Goal: Transaction & Acquisition: Purchase product/service

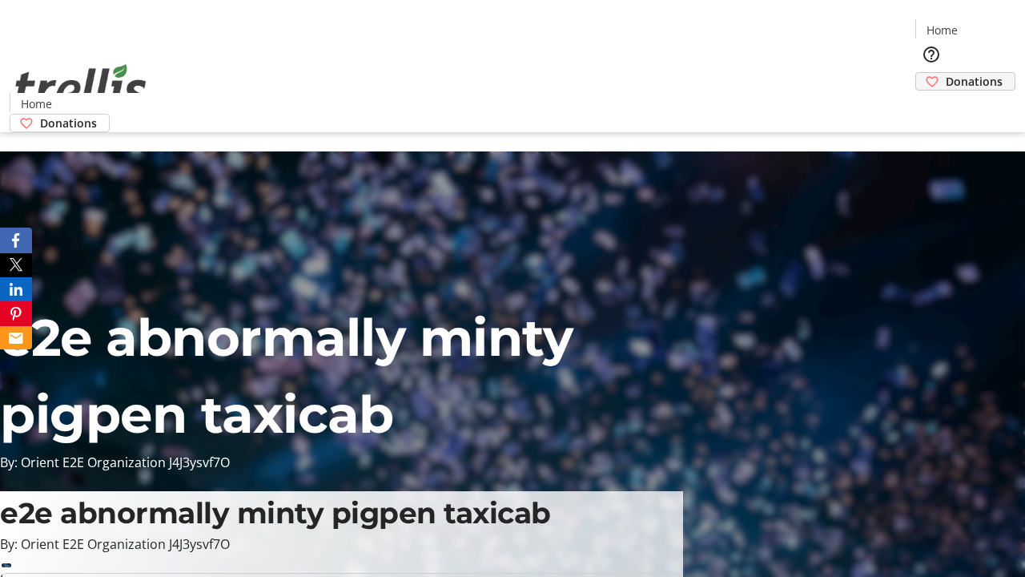
click at [946, 73] on span "Donations" at bounding box center [974, 81] width 57 height 17
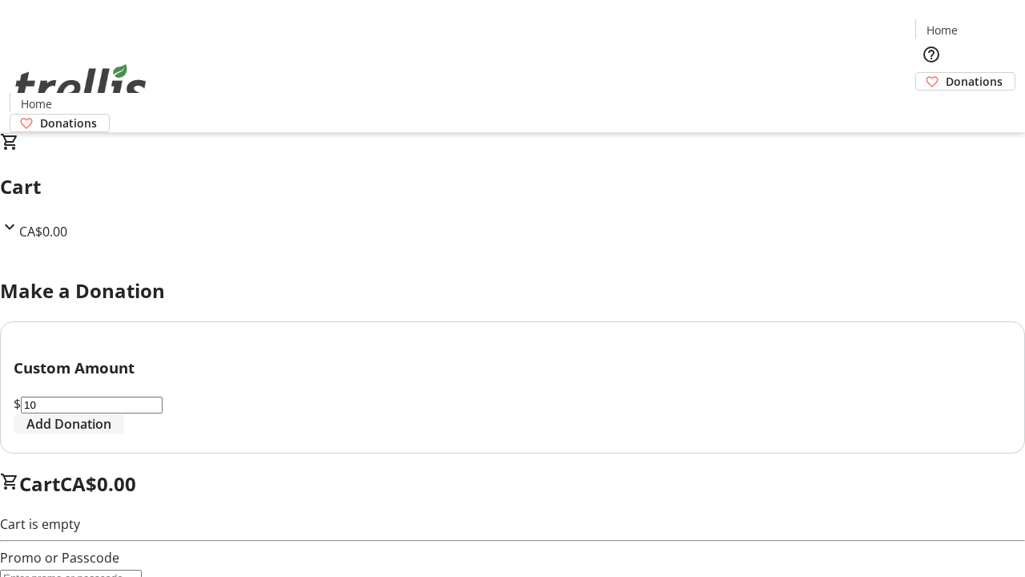
click at [111, 433] on span "Add Donation" at bounding box center [68, 423] width 85 height 19
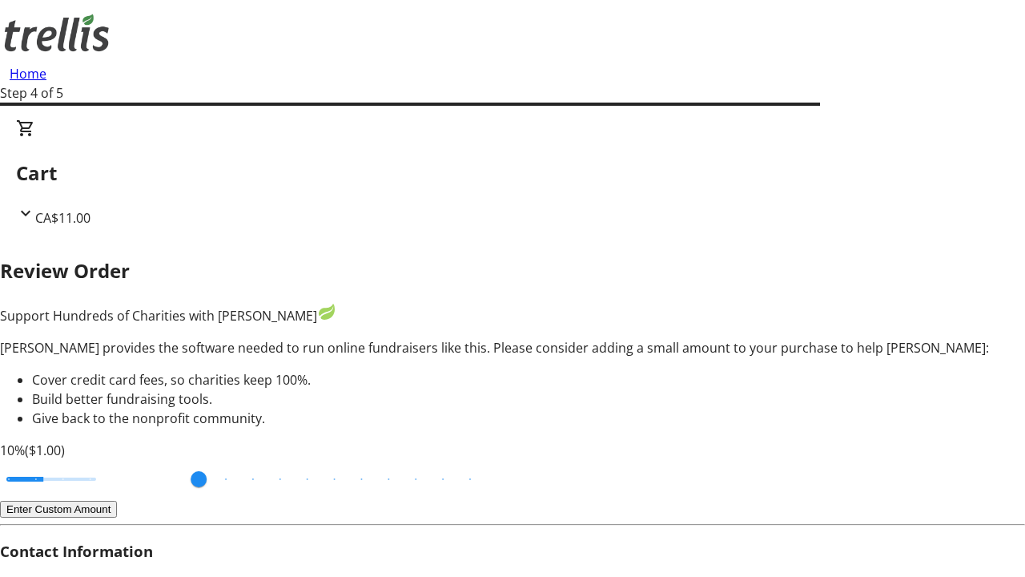
click at [117, 501] on button "Enter Custom Amount" at bounding box center [58, 509] width 117 height 17
